Goal: Transaction & Acquisition: Obtain resource

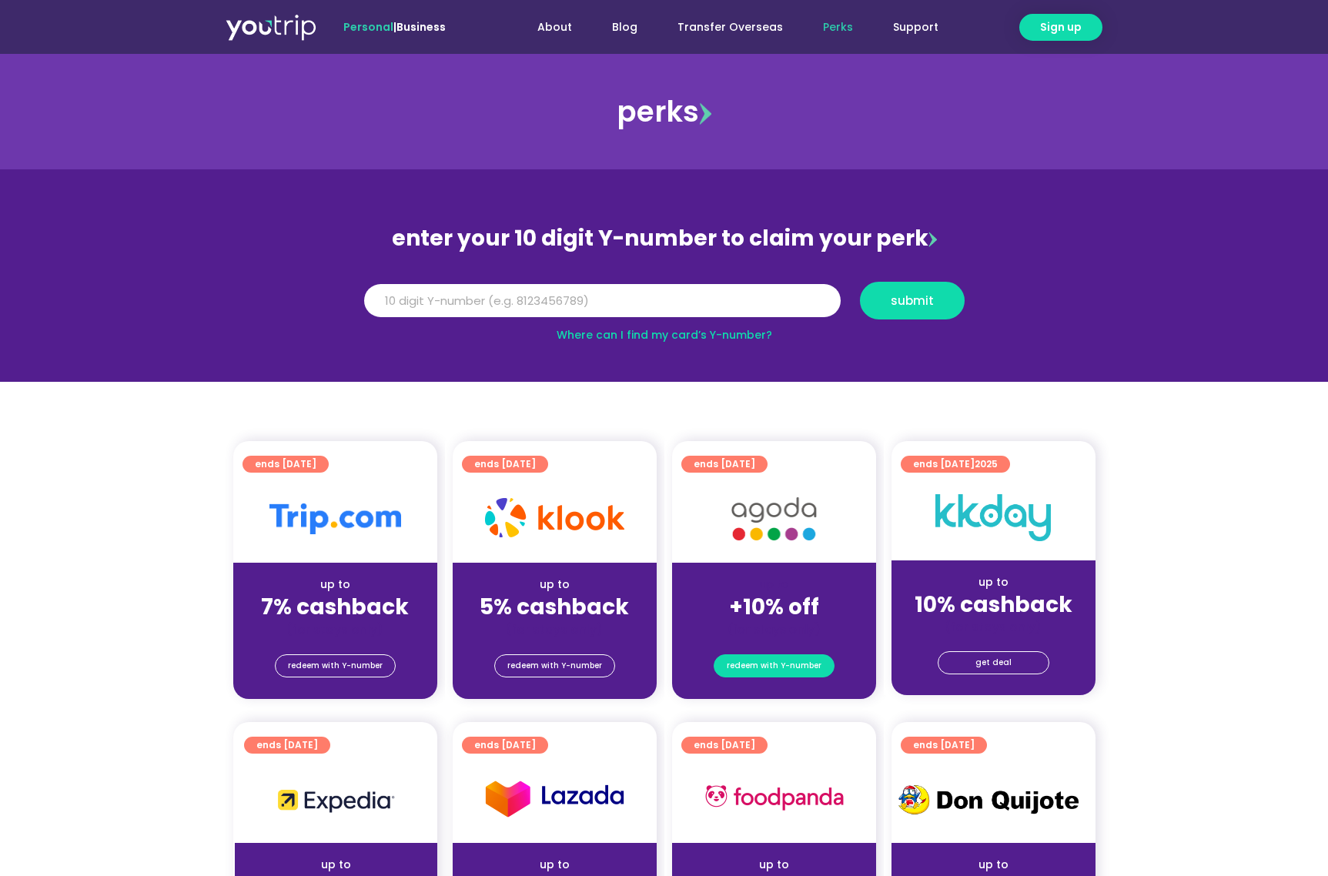
click at [812, 670] on span "redeem with Y-number" at bounding box center [774, 666] width 95 height 22
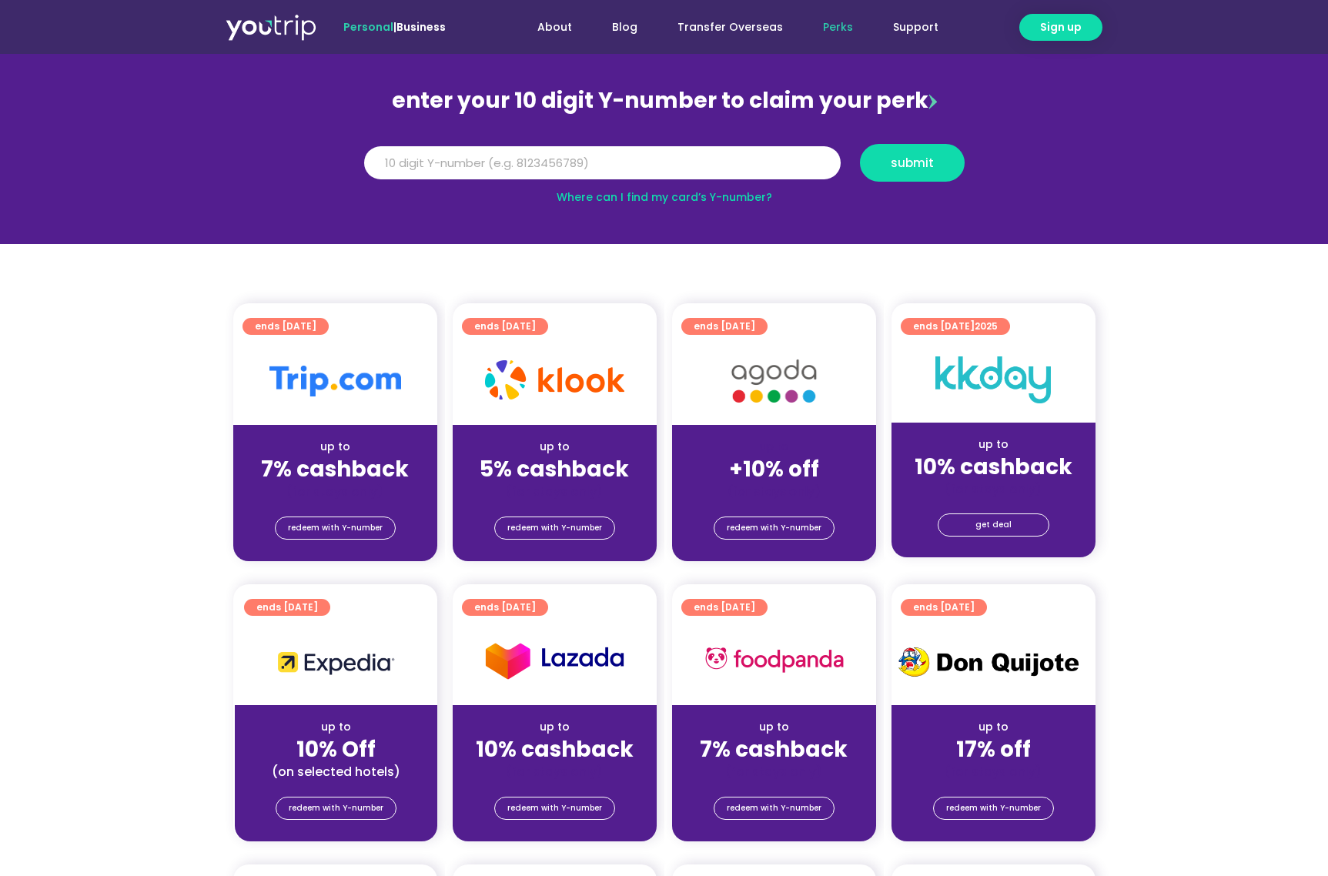
scroll to position [169, 0]
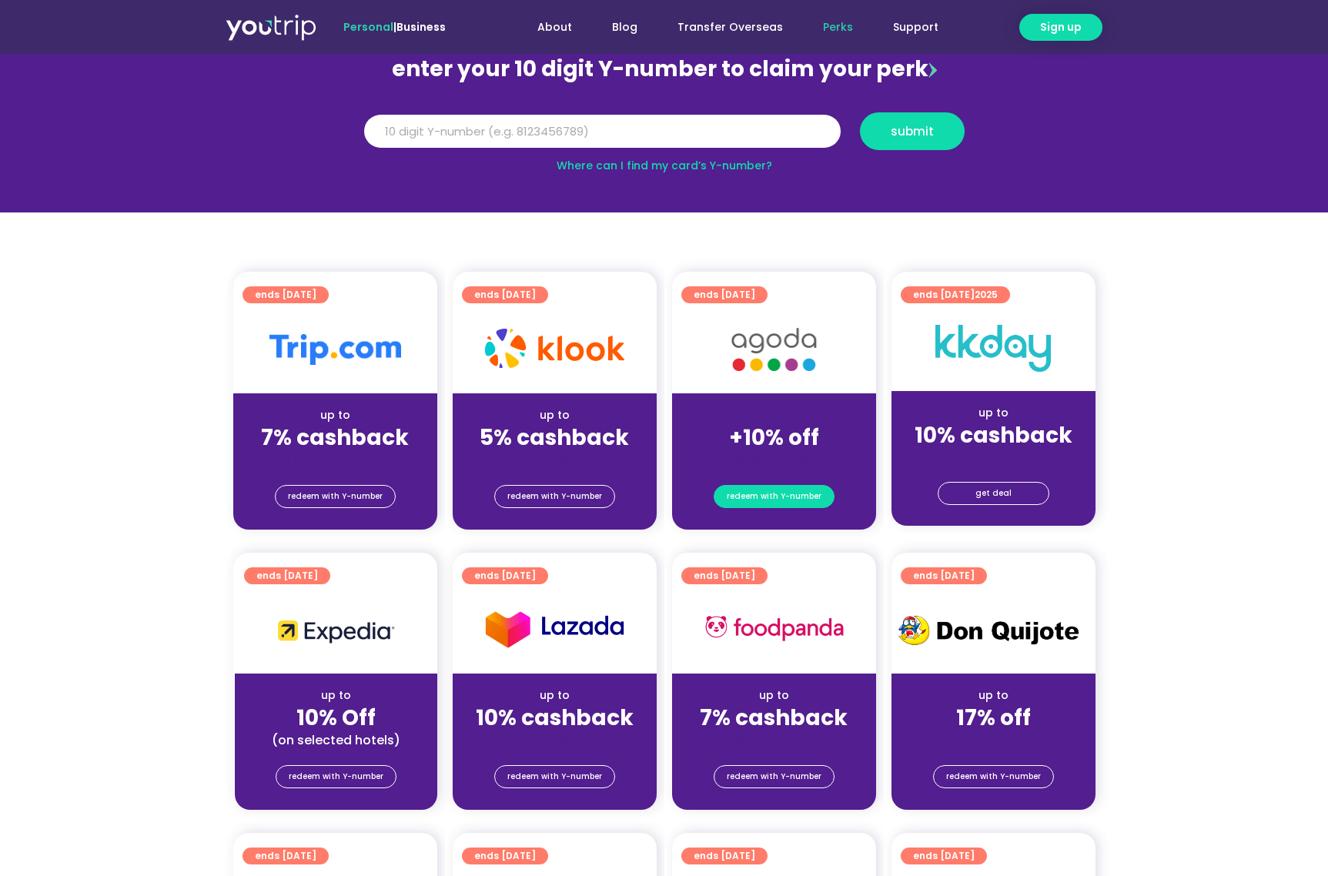
click at [789, 501] on span "redeem with Y-number" at bounding box center [774, 497] width 95 height 22
click at [1050, 31] on span "Sign up" at bounding box center [1061, 27] width 42 height 16
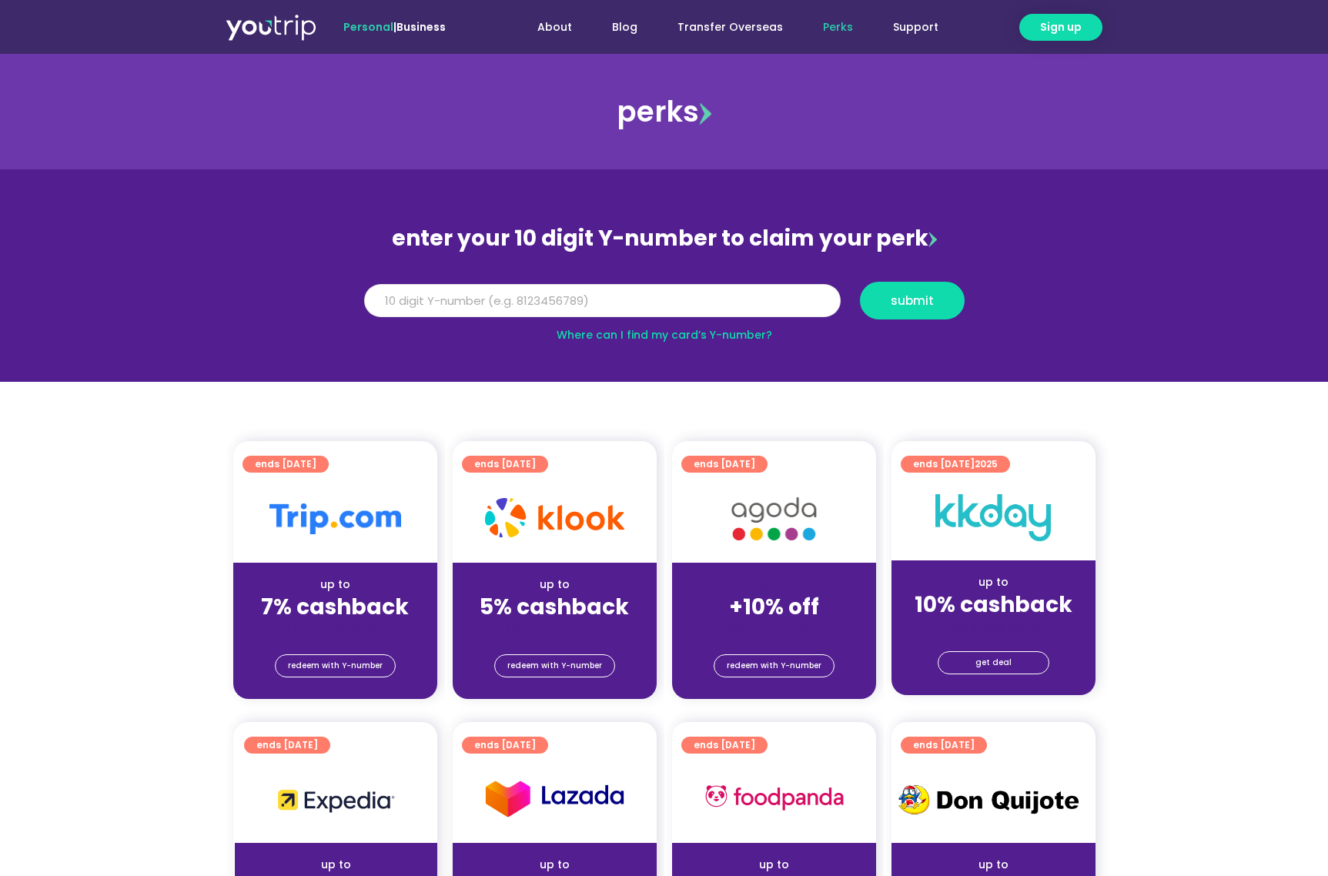
click at [708, 299] on input "Y Number" at bounding box center [602, 301] width 477 height 34
click at [451, 306] on input "8173877534" at bounding box center [602, 301] width 477 height 34
type input "8173877534"
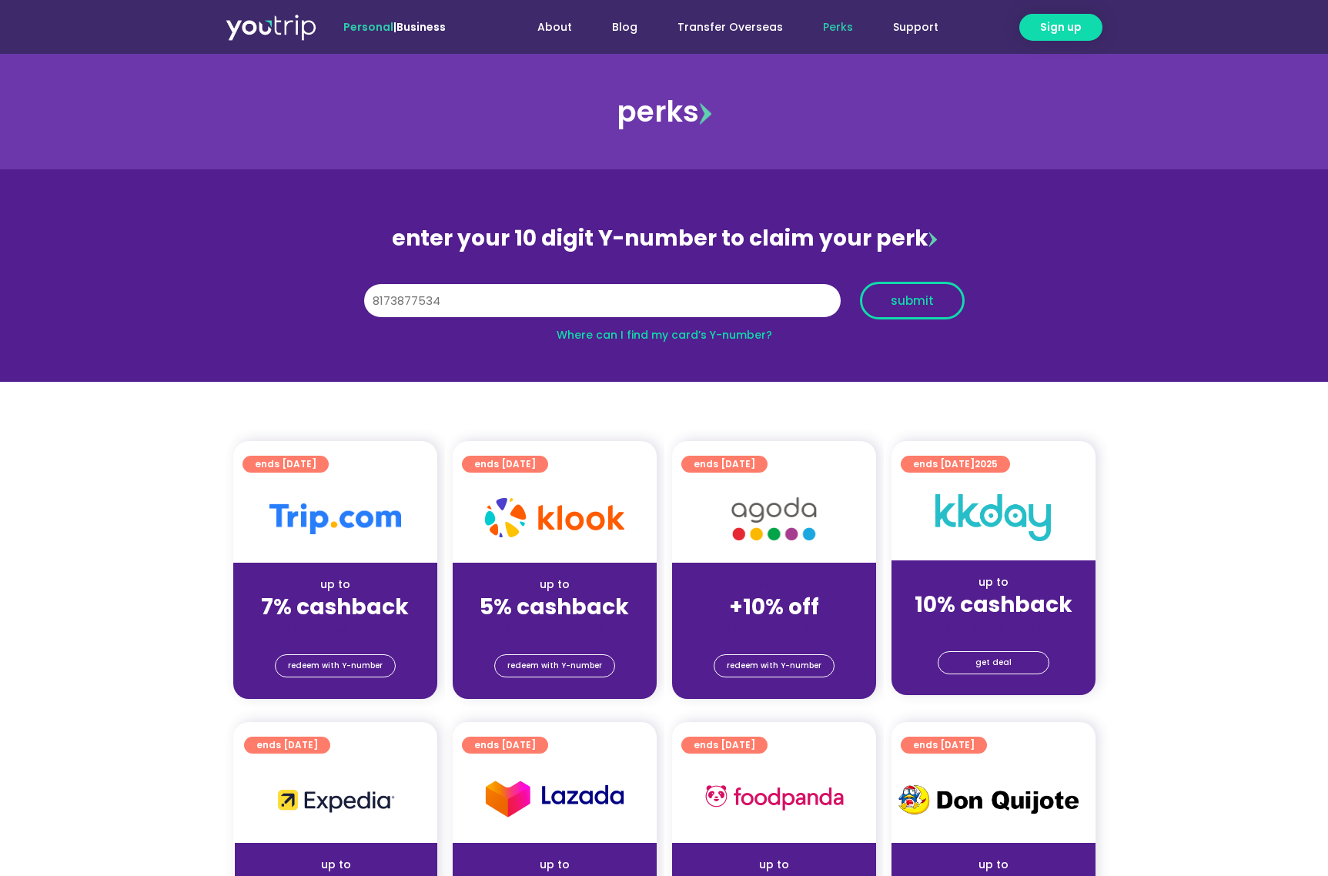
click at [906, 303] on span "submit" at bounding box center [912, 301] width 43 height 12
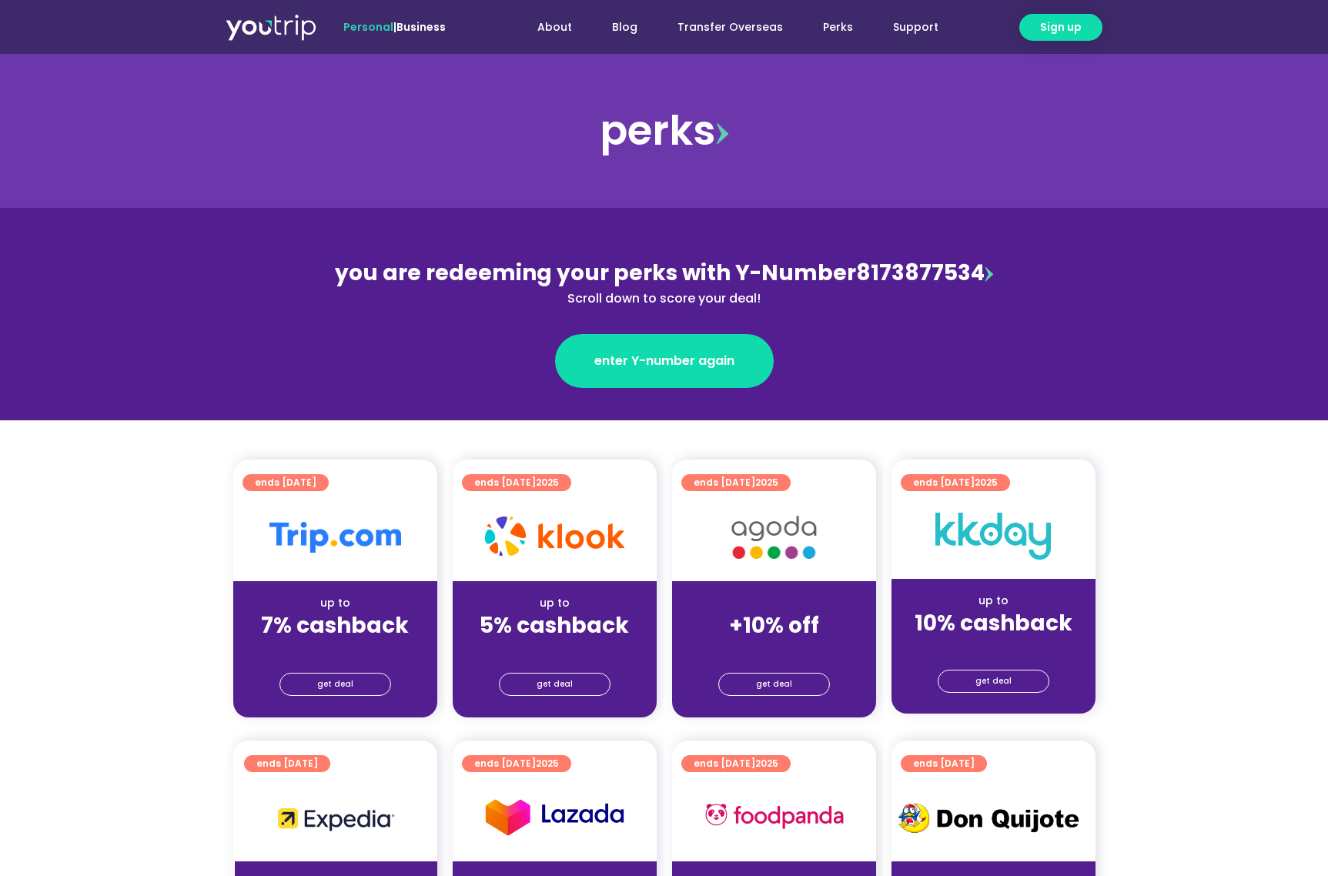
scroll to position [162, 0]
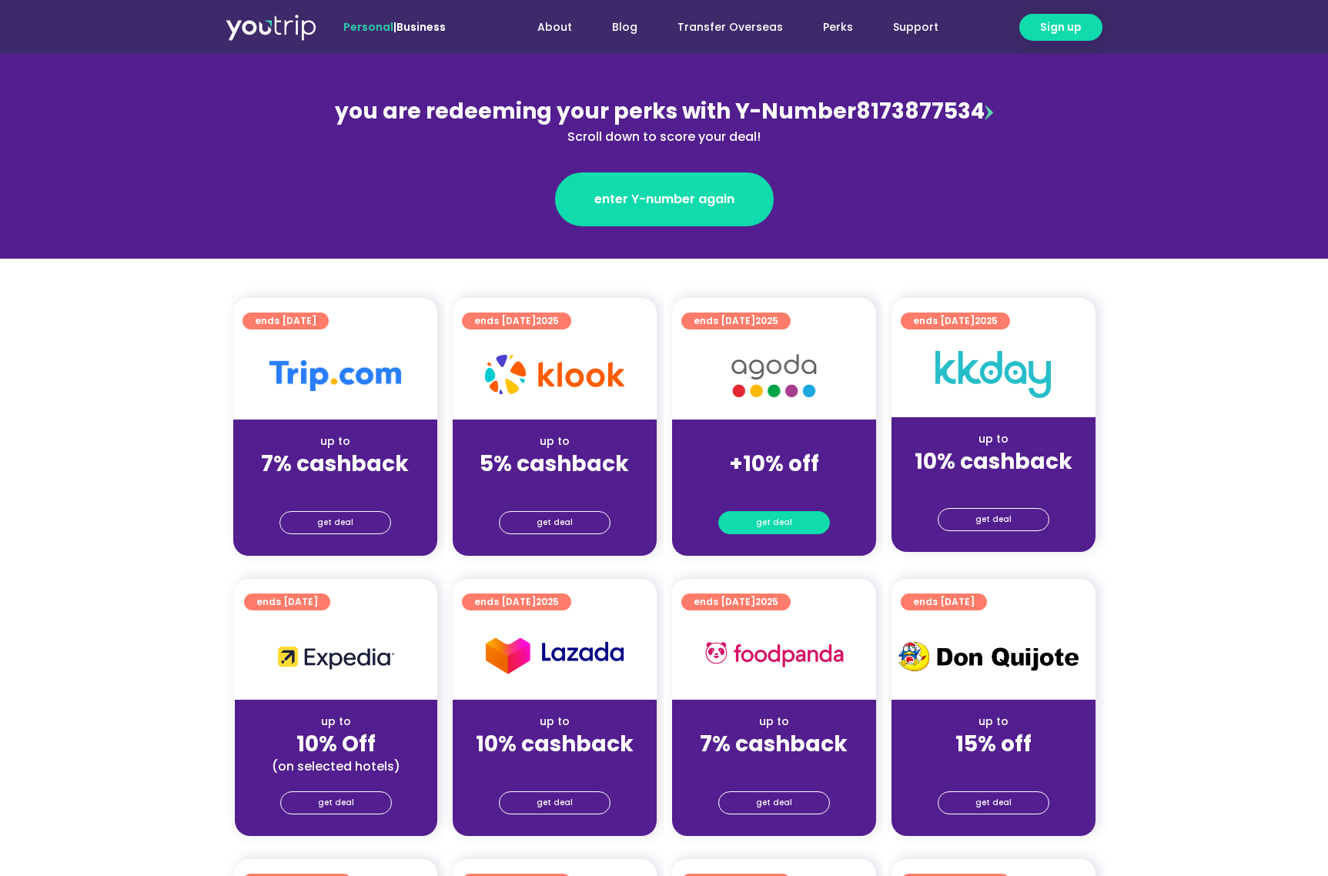
click at [797, 527] on link "get deal" at bounding box center [775, 522] width 112 height 23
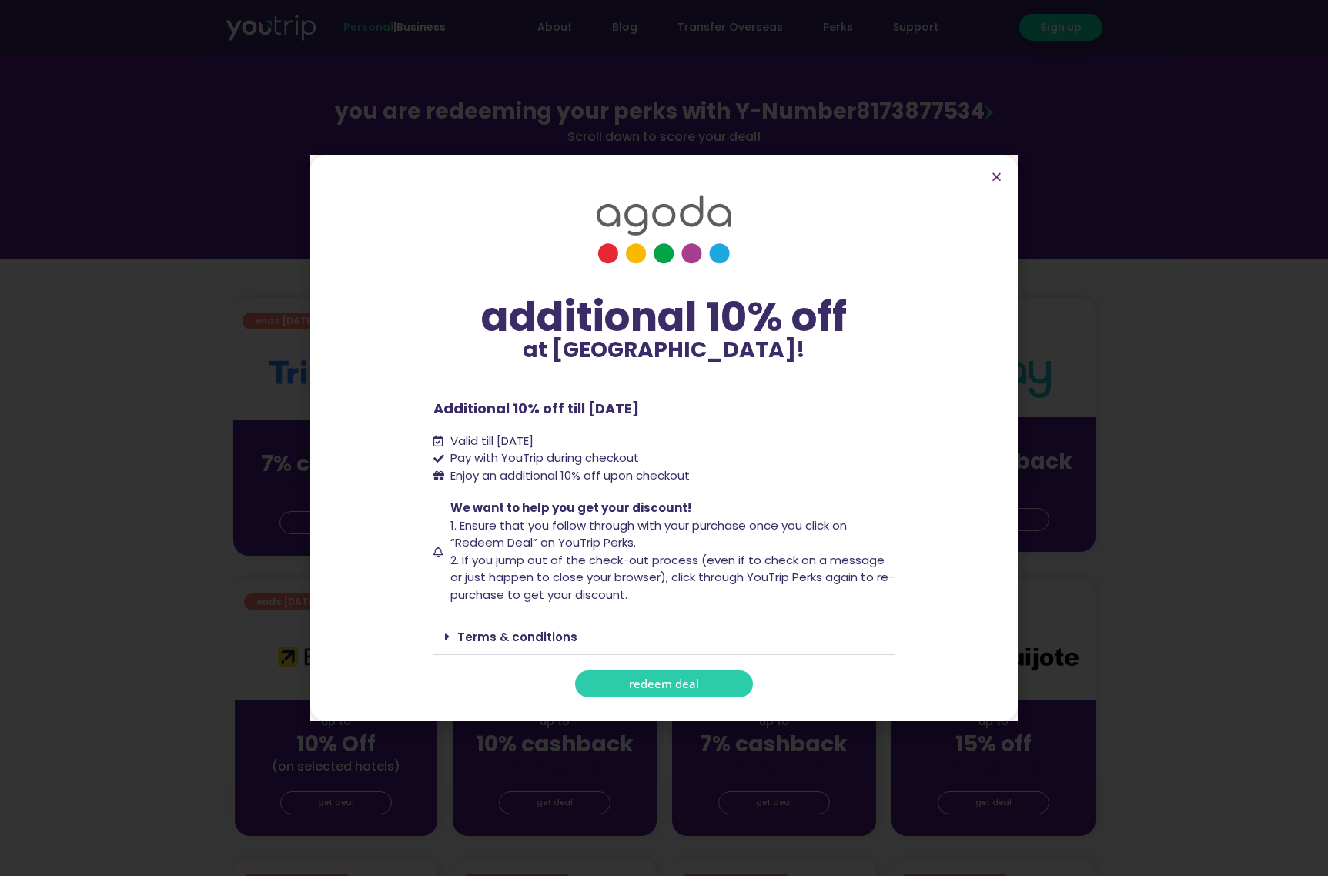
click at [663, 679] on span "redeem deal" at bounding box center [664, 684] width 70 height 12
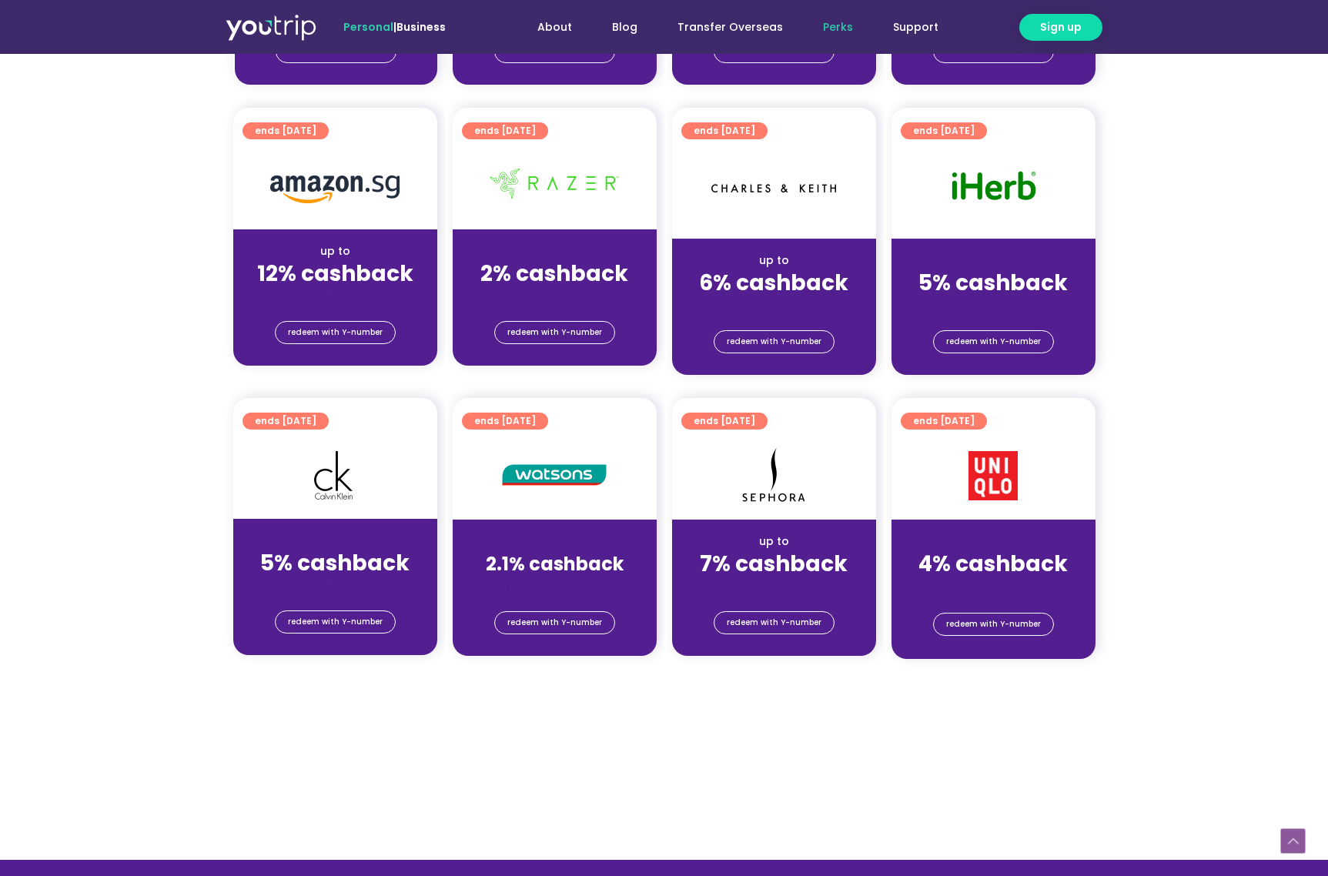
scroll to position [905, 0]
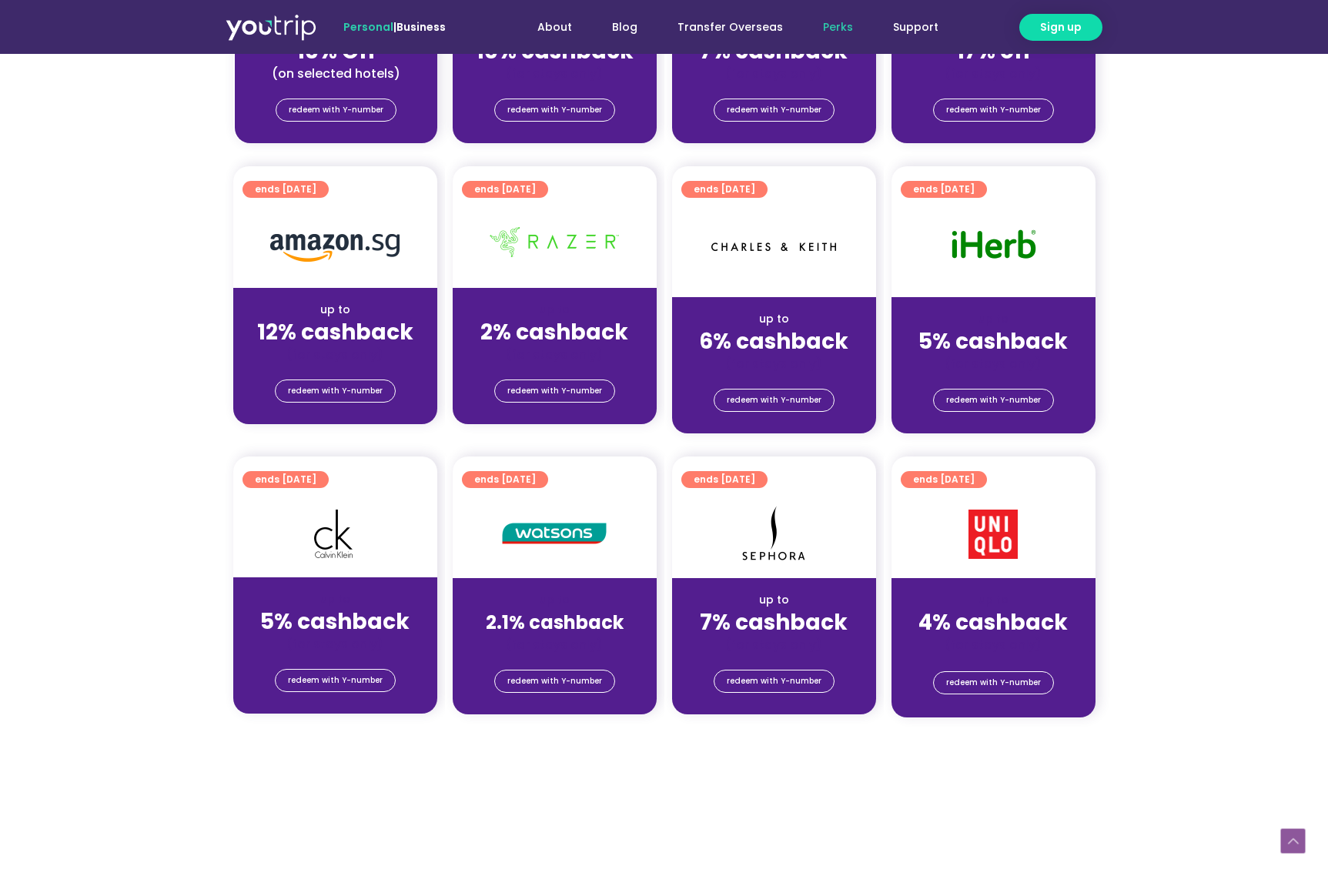
scroll to position [67, 0]
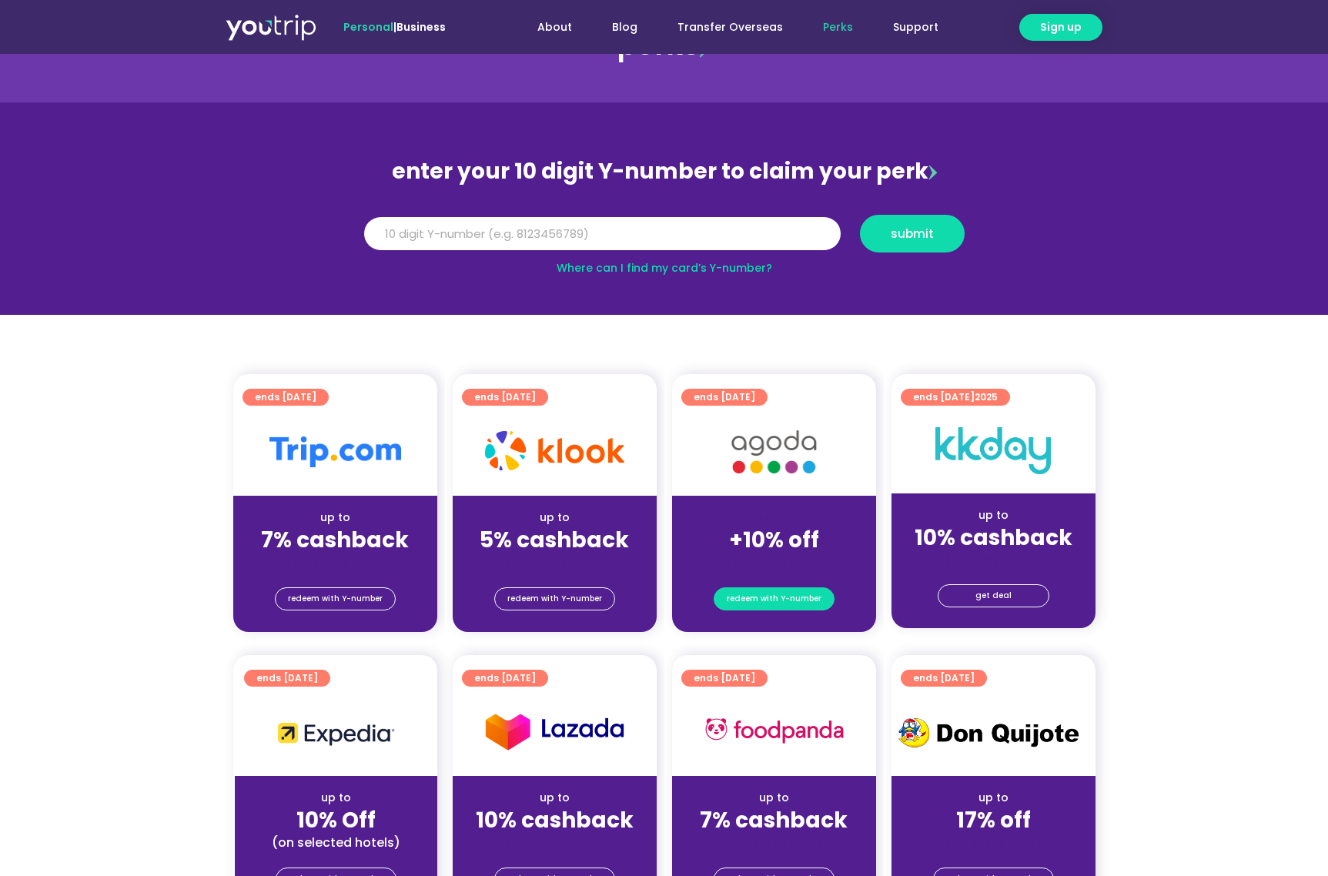
click at [764, 593] on span "redeem with Y-number" at bounding box center [774, 599] width 95 height 22
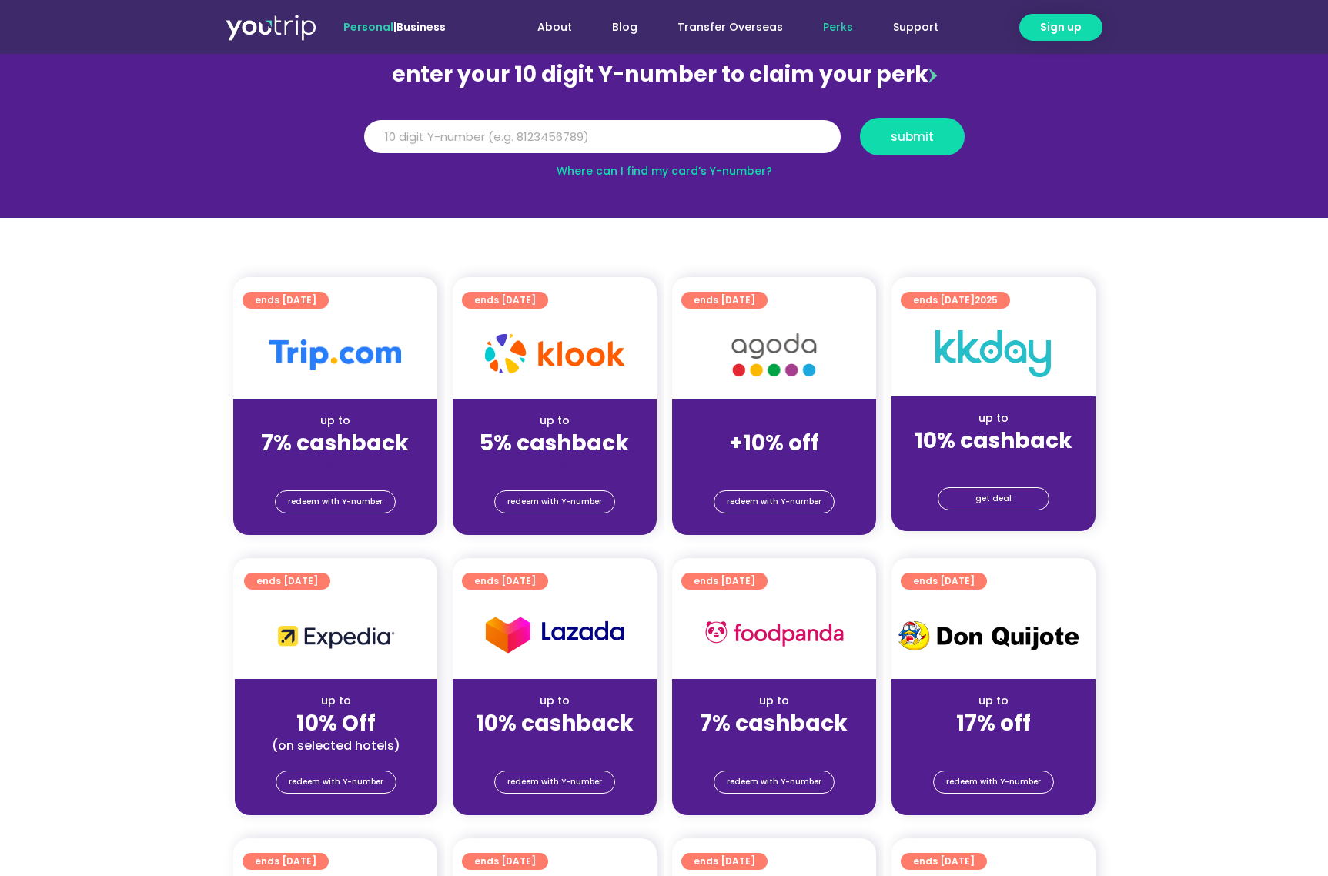
scroll to position [169, 0]
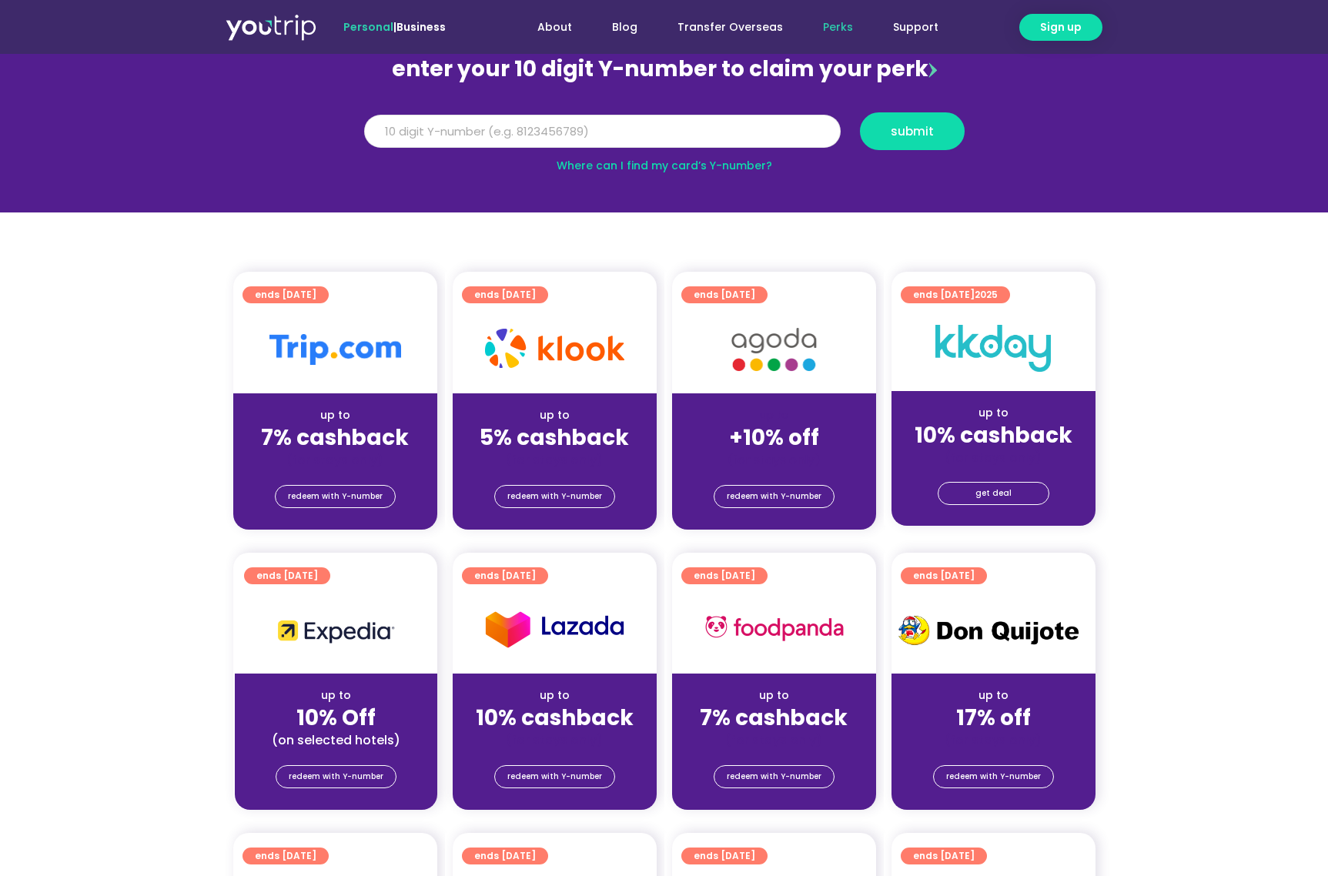
click at [686, 145] on input "Y Number" at bounding box center [602, 132] width 477 height 34
paste input "8156886849"
type input "8156886849"
click at [886, 132] on span "submit" at bounding box center [912, 132] width 79 height 12
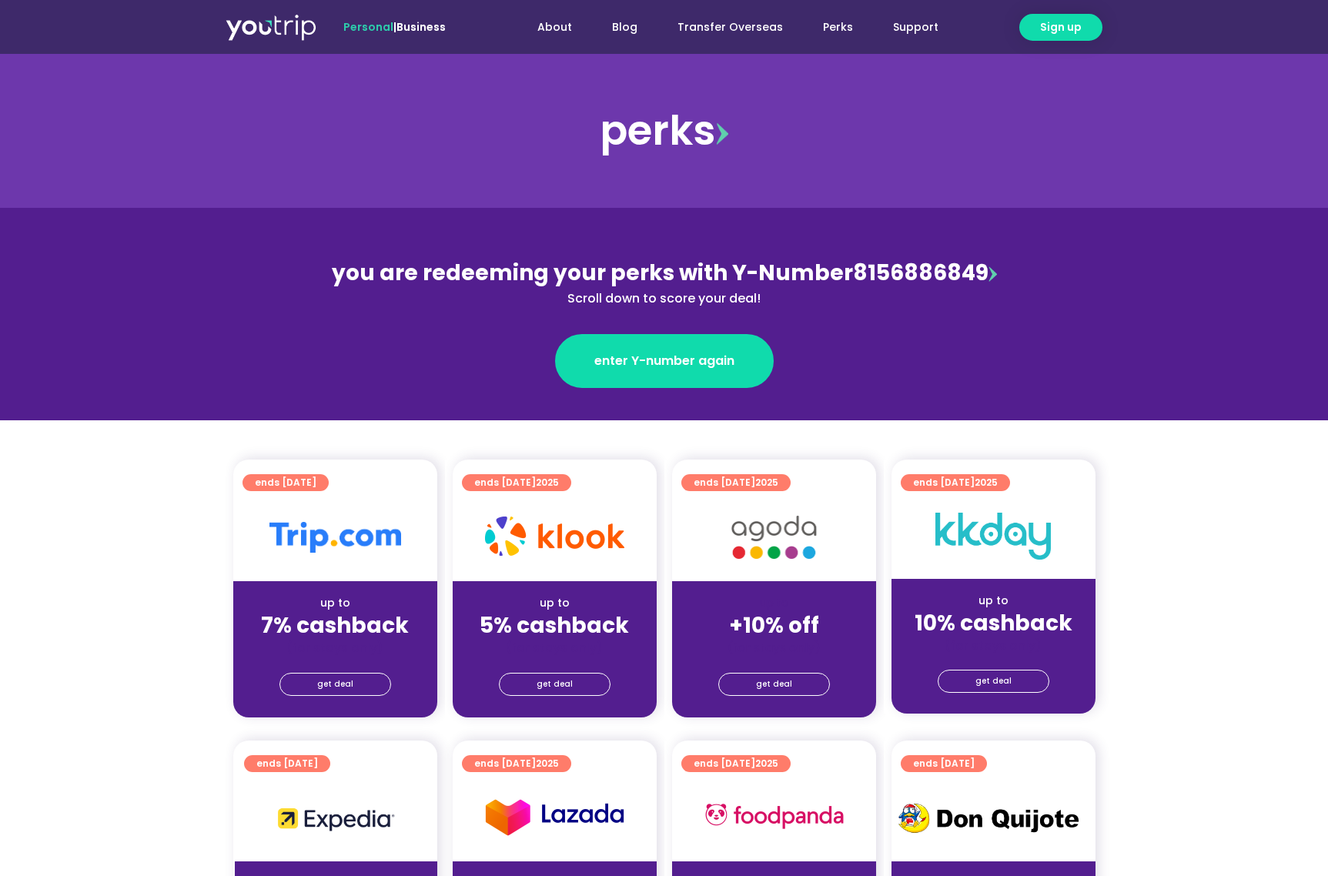
scroll to position [92, 0]
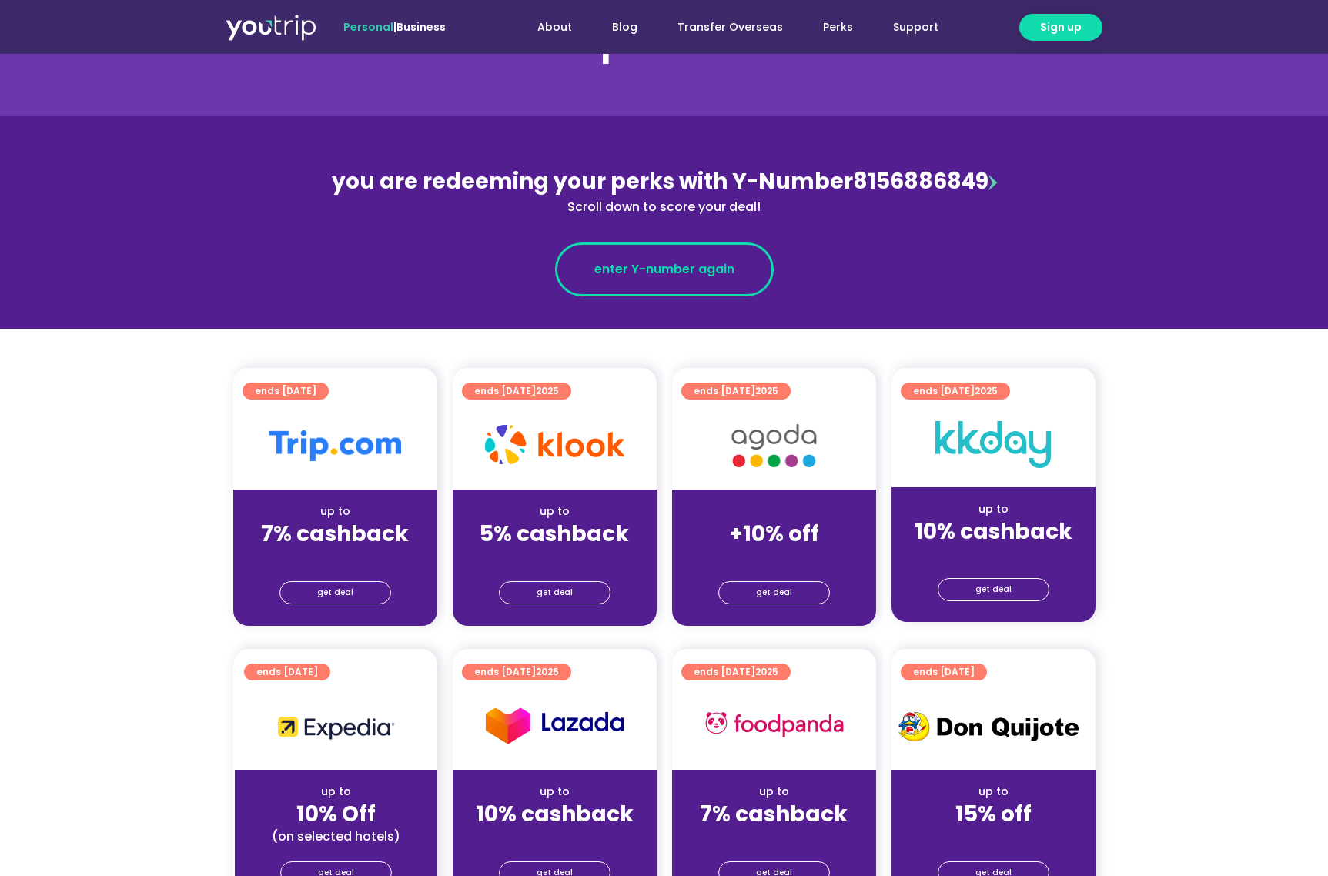
click at [705, 270] on span "enter Y-number again" at bounding box center [665, 269] width 140 height 18
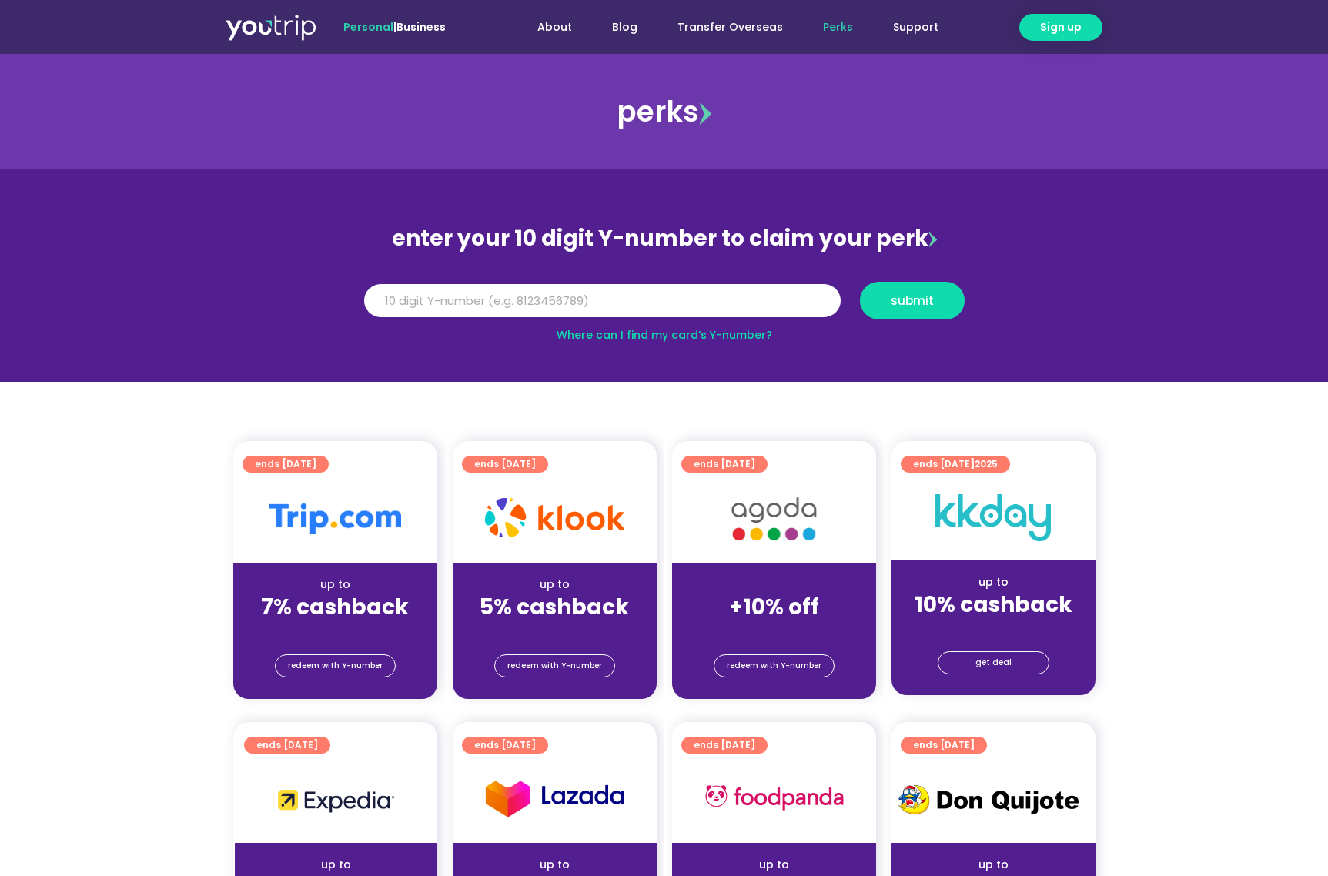
click at [744, 319] on div "Y Number" at bounding box center [602, 301] width 496 height 38
click at [772, 305] on input "Y Number" at bounding box center [602, 301] width 477 height 34
paste input "8156886849"
type input "8156886849"
click at [913, 298] on span "submit" at bounding box center [912, 301] width 43 height 12
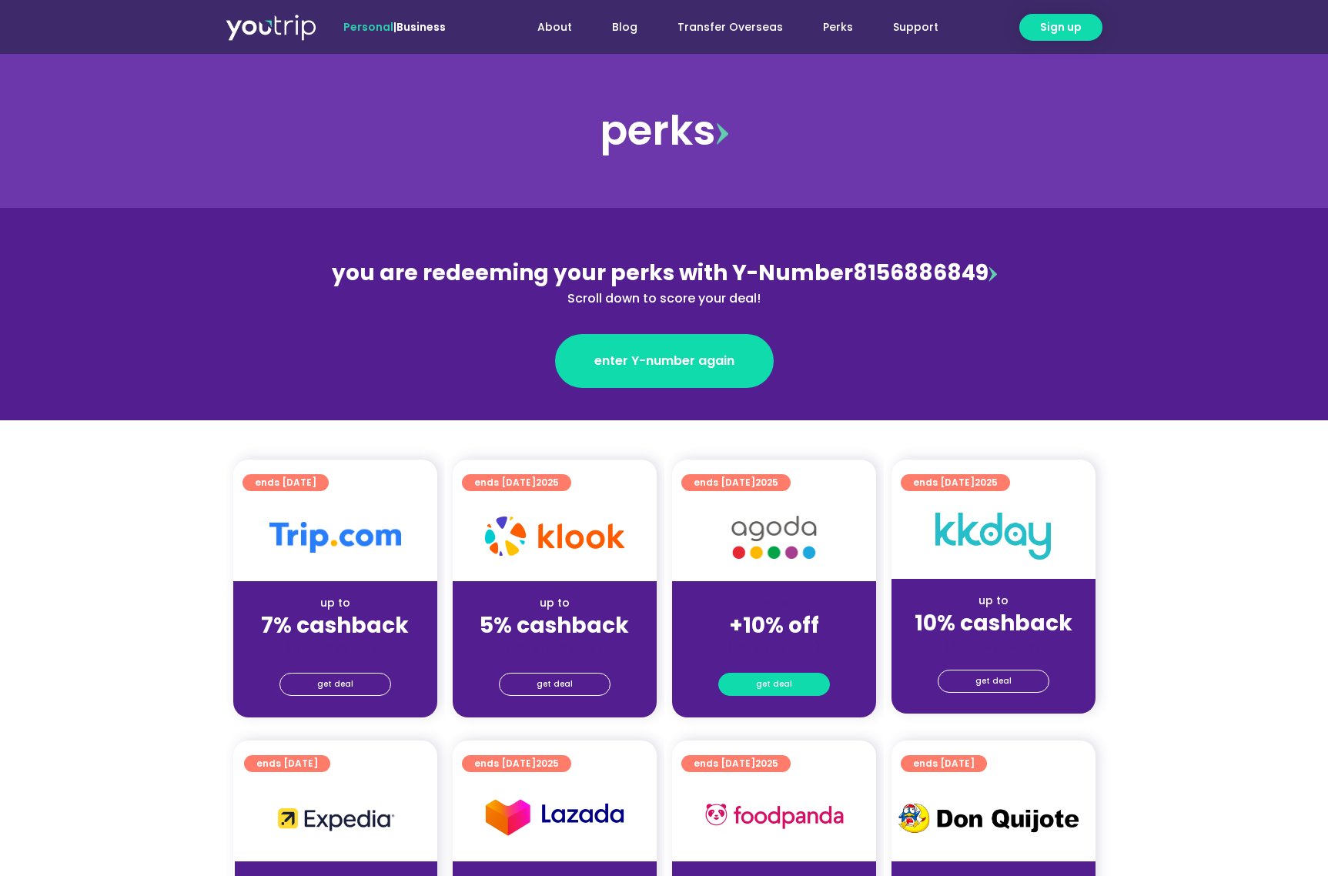
click at [790, 691] on link "get deal" at bounding box center [775, 684] width 112 height 23
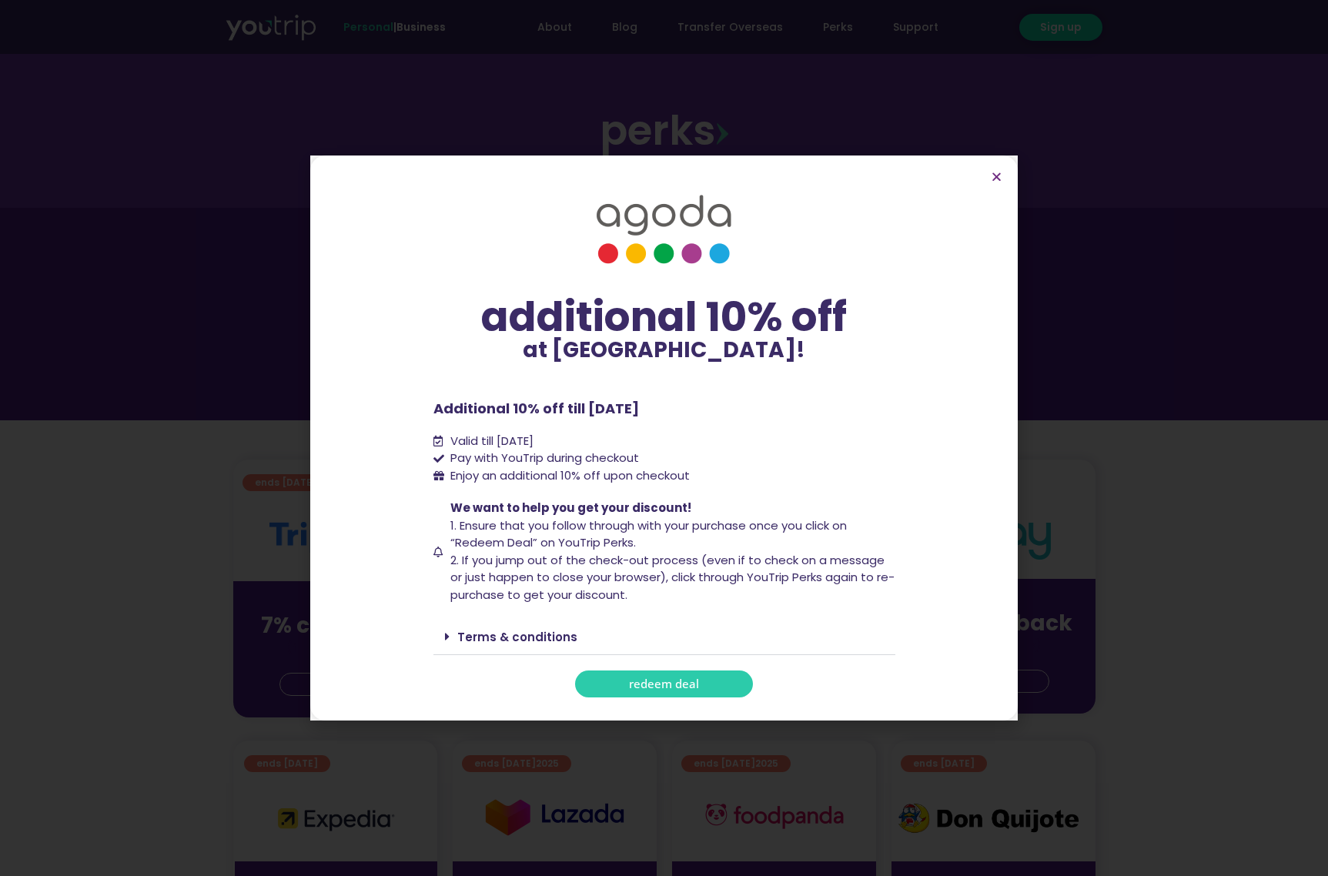
click at [695, 687] on span "redeem deal" at bounding box center [664, 684] width 70 height 12
click at [547, 457] on span "Pay with YouTrip during checkout" at bounding box center [543, 459] width 193 height 18
click at [769, 473] on li "Enjoy an additional 10% off upon checkout" at bounding box center [665, 476] width 462 height 18
